Goal: Find specific page/section: Find specific page/section

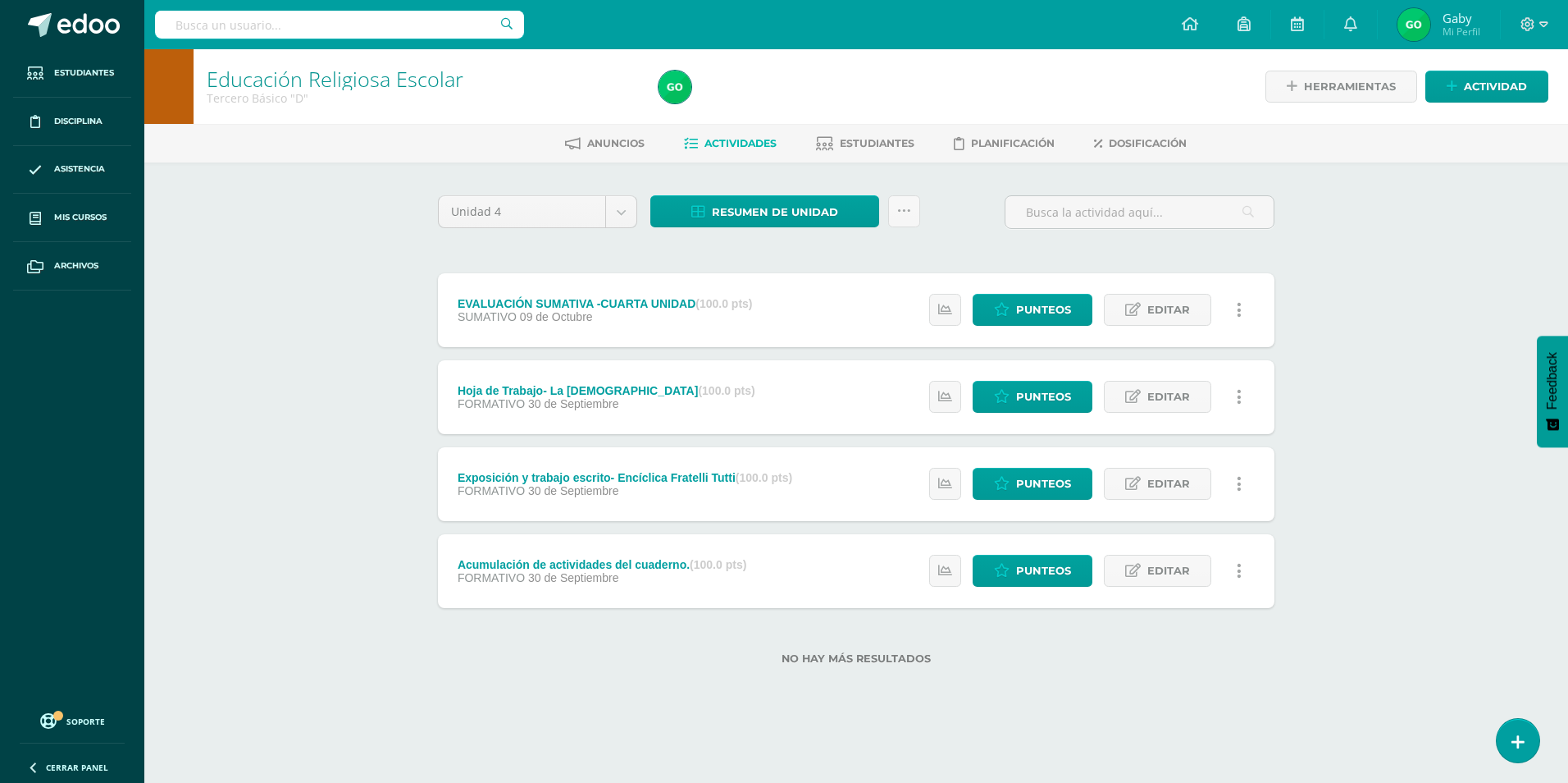
click at [243, 33] on input "text" at bounding box center [339, 24] width 369 height 28
type input "[PERSON_NAME]"
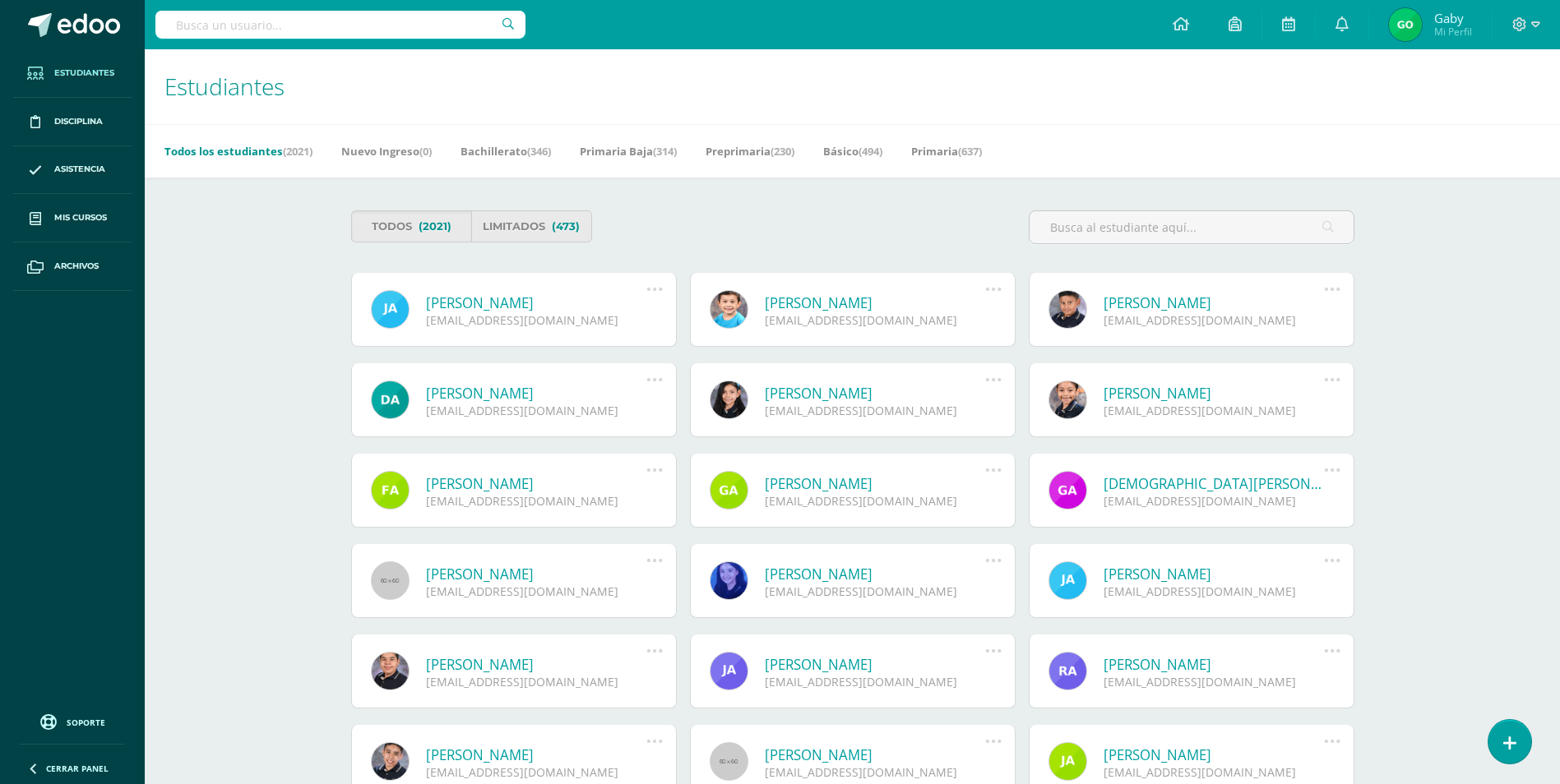
click at [243, 33] on input "text" at bounding box center [340, 24] width 370 height 28
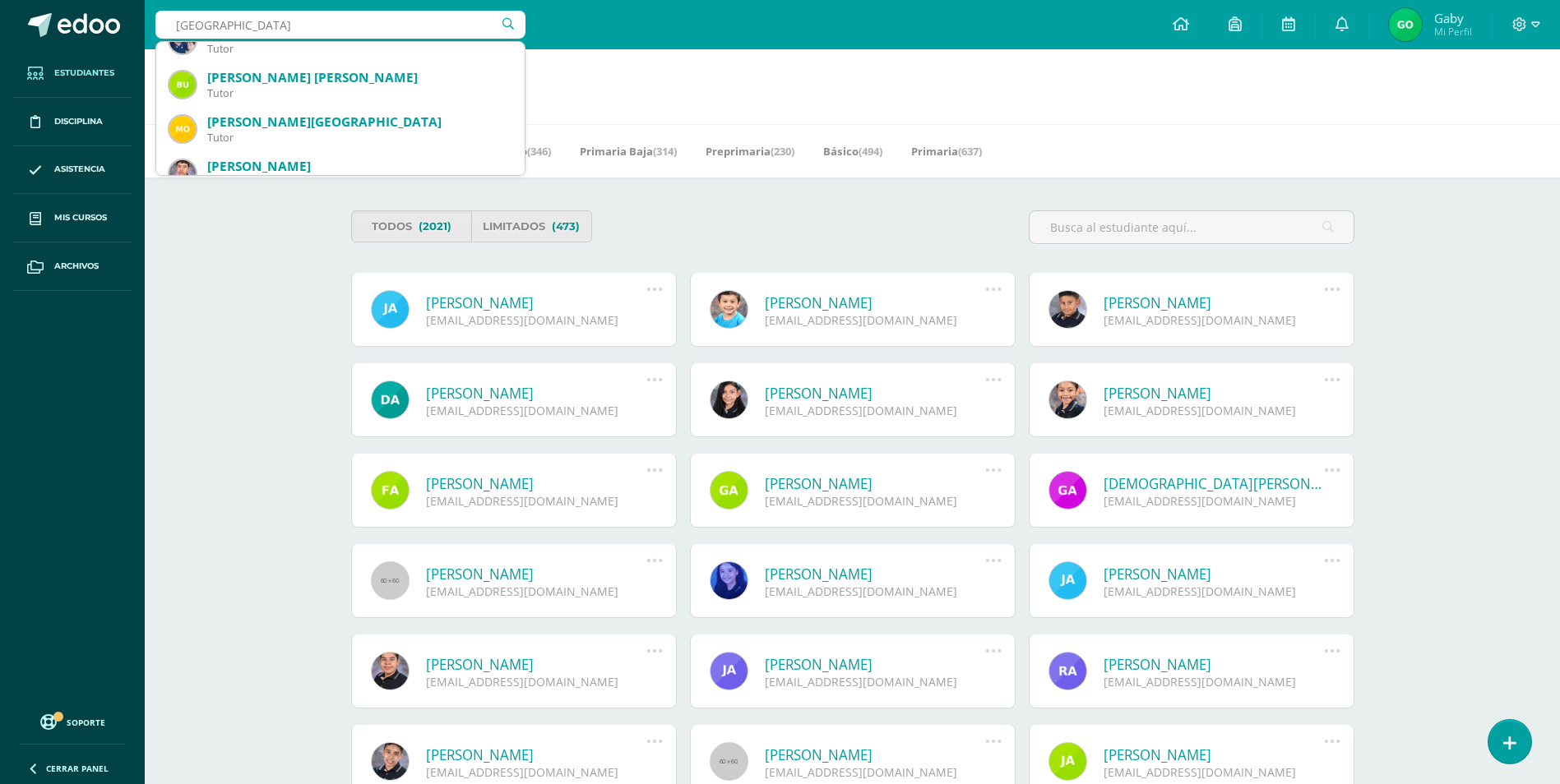
scroll to position [164, 0]
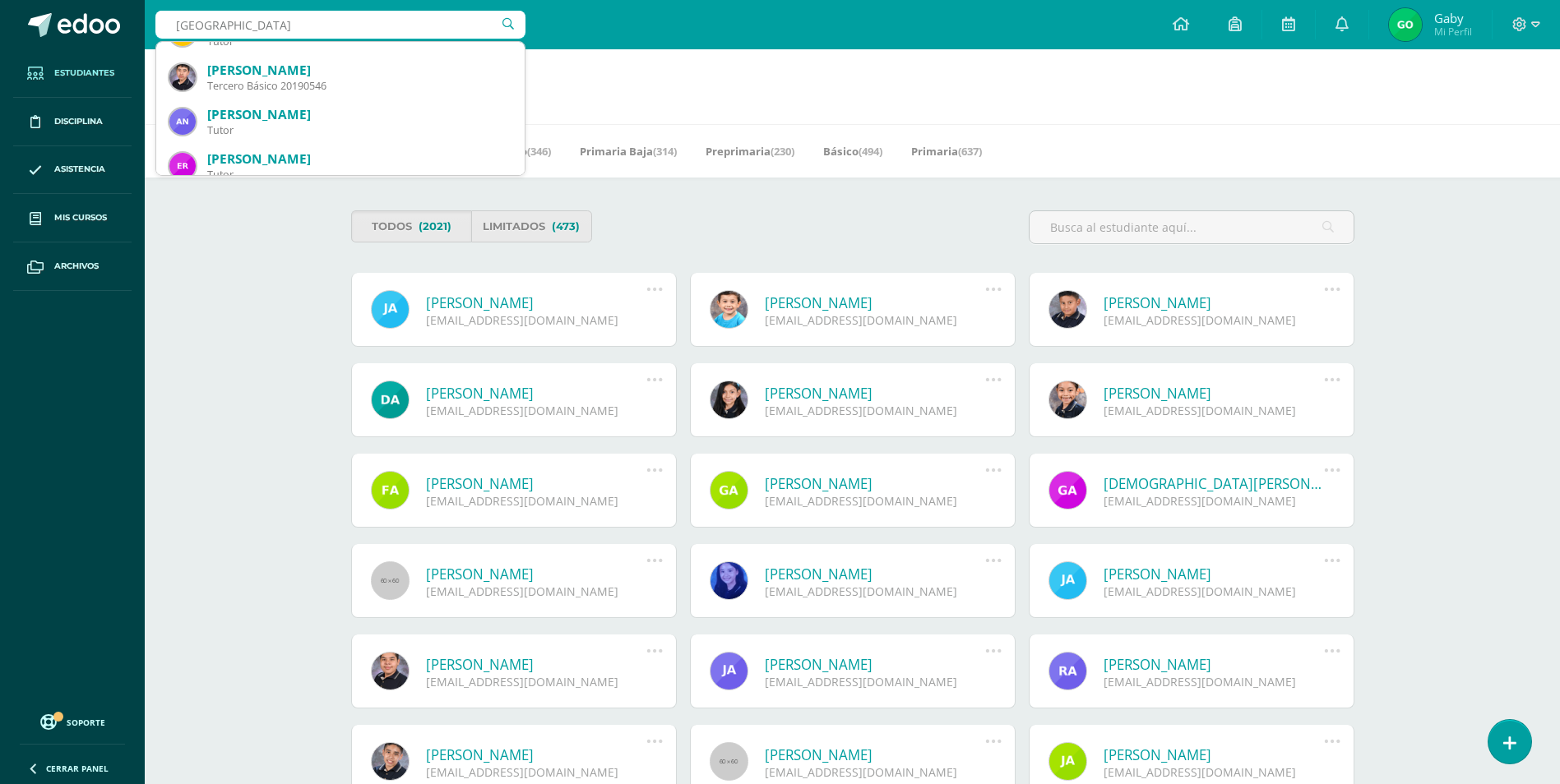
type input "BURGOS"
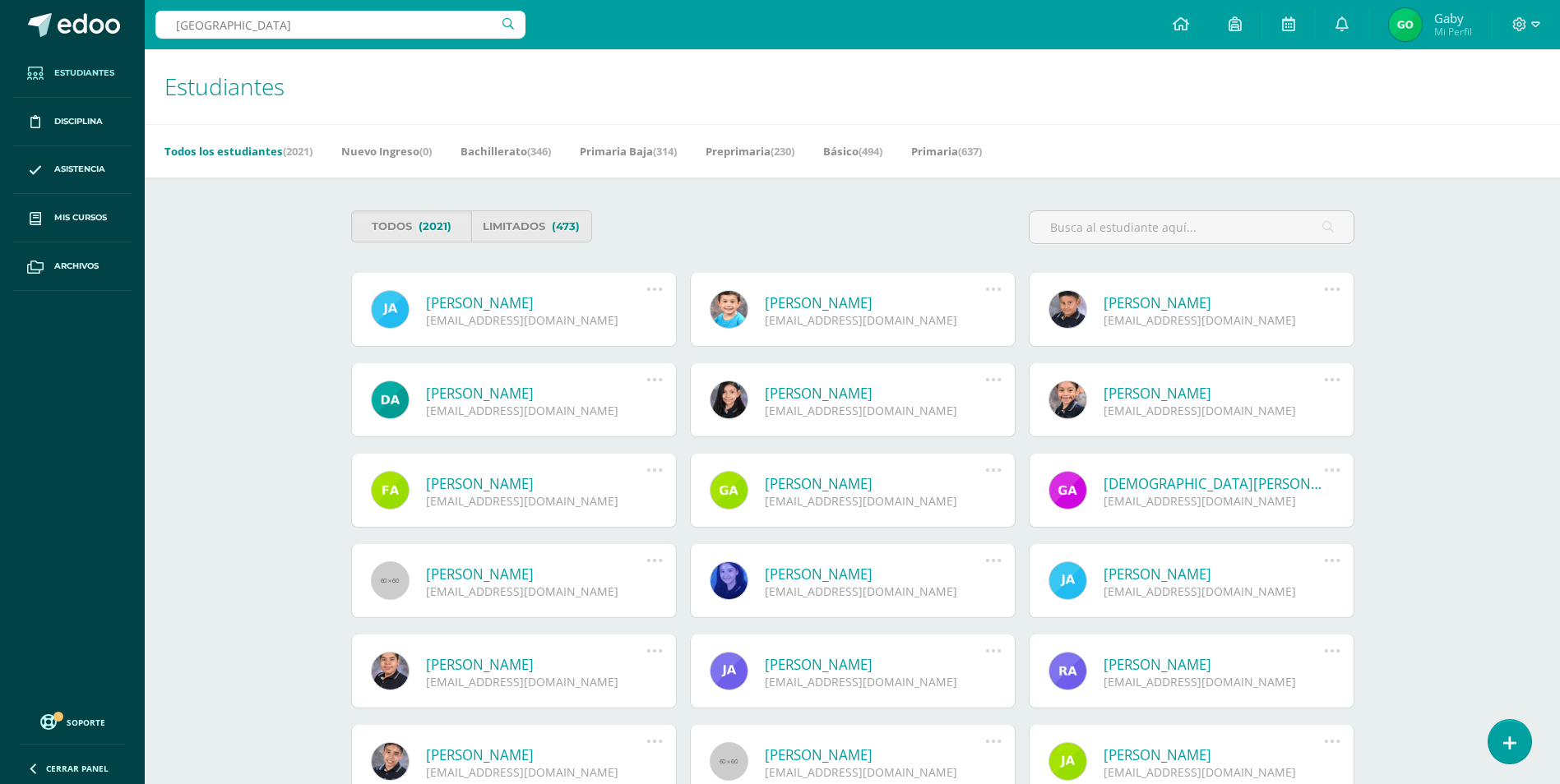
click at [285, 259] on div "Estudiantes Archivo de Estudiantes Acá podrás realizar una búsqueda de todos lo…" at bounding box center [851, 580] width 1415 height 1063
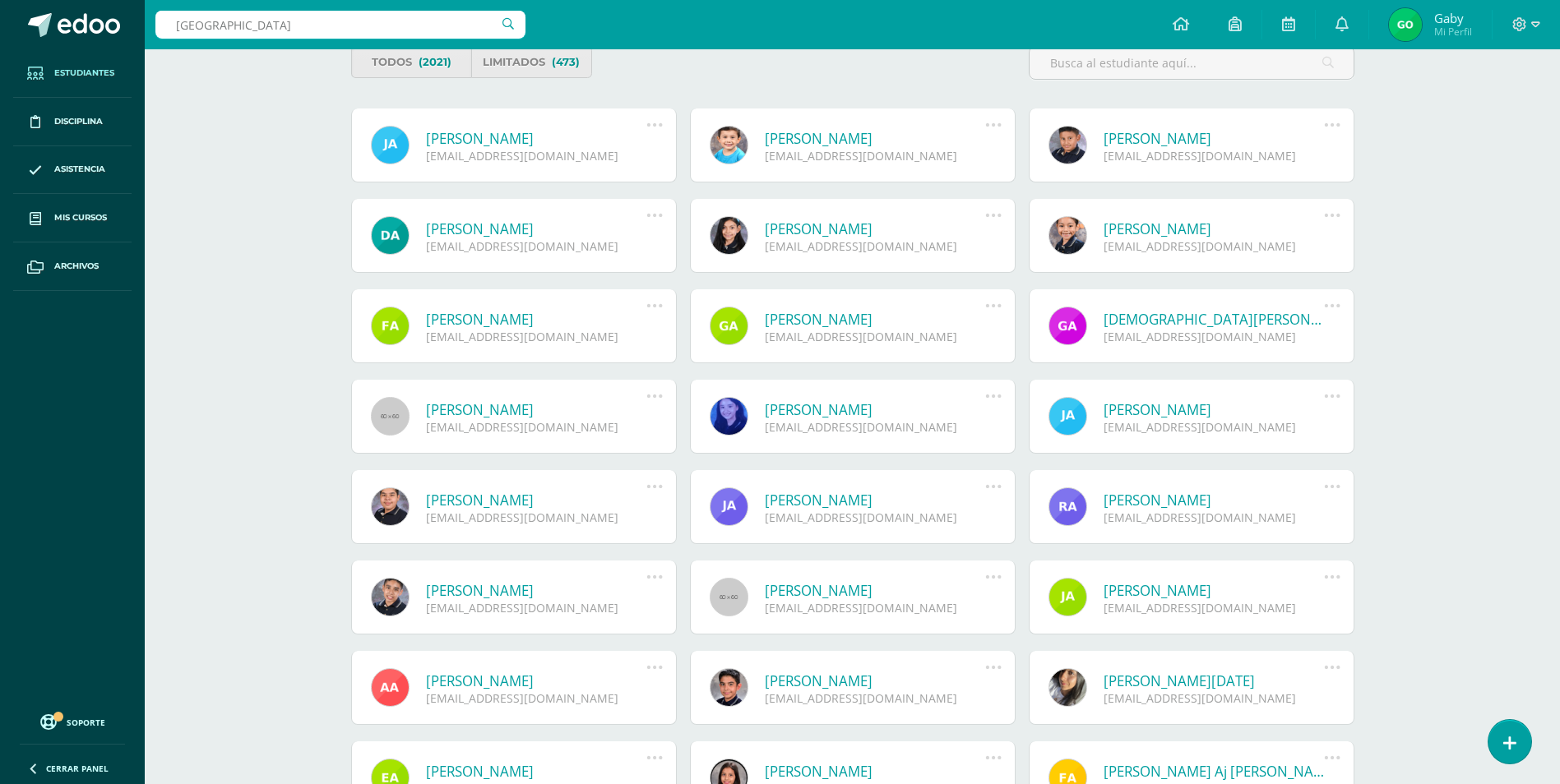
scroll to position [0, 0]
